Goal: Task Accomplishment & Management: Manage account settings

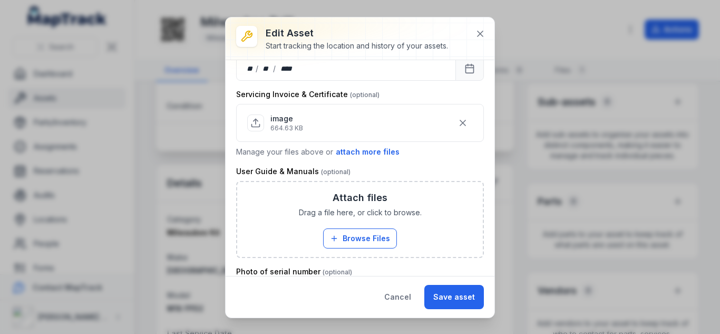
scroll to position [327, 0]
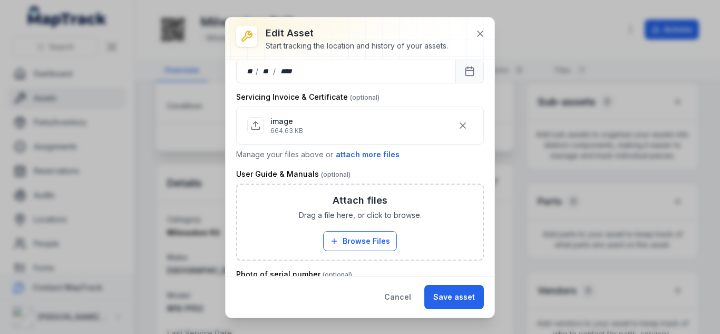
click at [259, 128] on icon at bounding box center [255, 125] width 11 height 11
click at [253, 128] on icon at bounding box center [255, 125] width 11 height 11
click at [352, 129] on div "image 664.63 KB" at bounding box center [360, 125] width 226 height 20
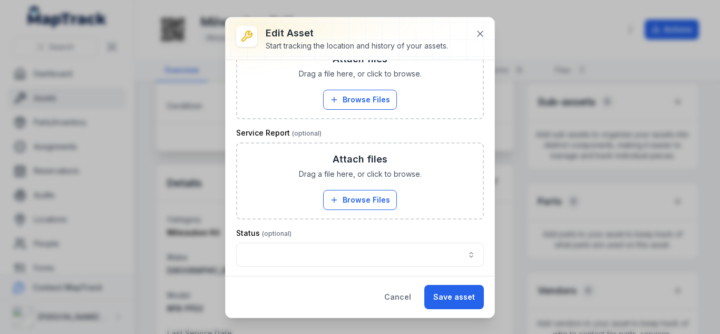
scroll to position [632, 0]
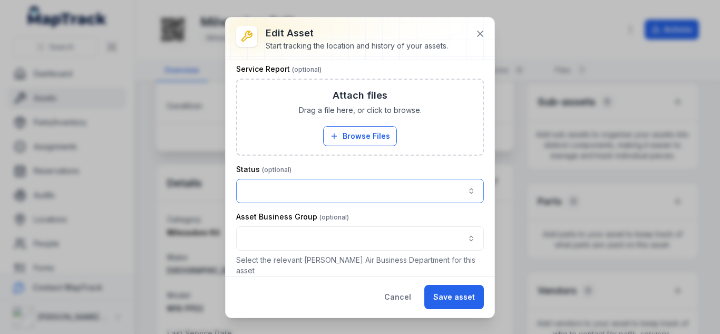
click at [398, 199] on button "button" at bounding box center [360, 191] width 248 height 24
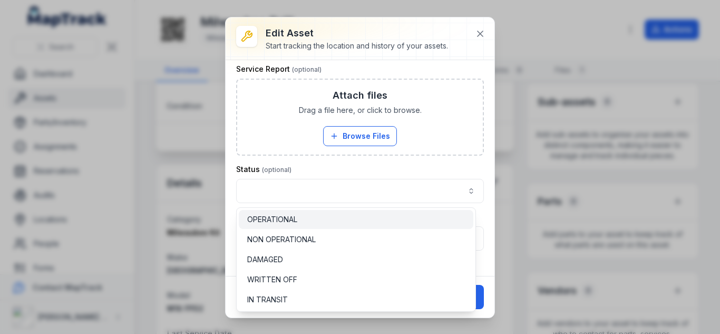
click at [327, 216] on div "OPERATIONAL" at bounding box center [356, 219] width 218 height 11
click at [346, 167] on div "**********" at bounding box center [360, 183] width 248 height 39
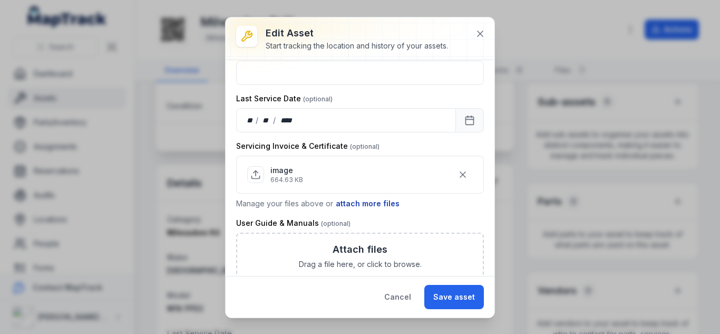
scroll to position [269, 0]
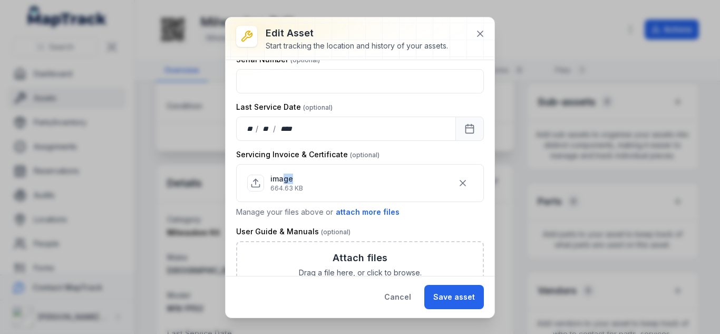
drag, startPoint x: 284, startPoint y: 175, endPoint x: 294, endPoint y: 183, distance: 12.8
click at [294, 183] on p "image" at bounding box center [286, 178] width 33 height 11
drag, startPoint x: 262, startPoint y: 186, endPoint x: 383, endPoint y: 193, distance: 120.9
click at [383, 193] on div "image 664.63 KB" at bounding box center [360, 183] width 226 height 28
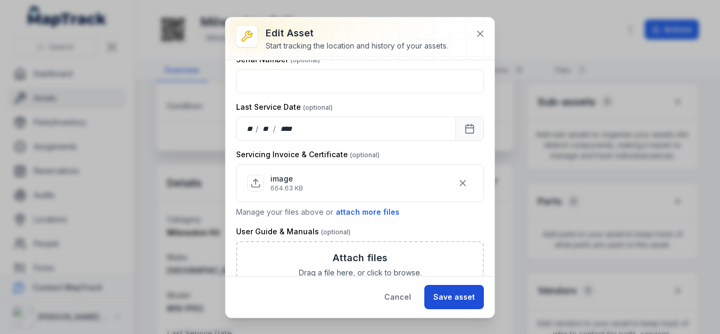
click at [471, 292] on button "Save asset" at bounding box center [454, 297] width 60 height 24
